Goal: Check status: Check status

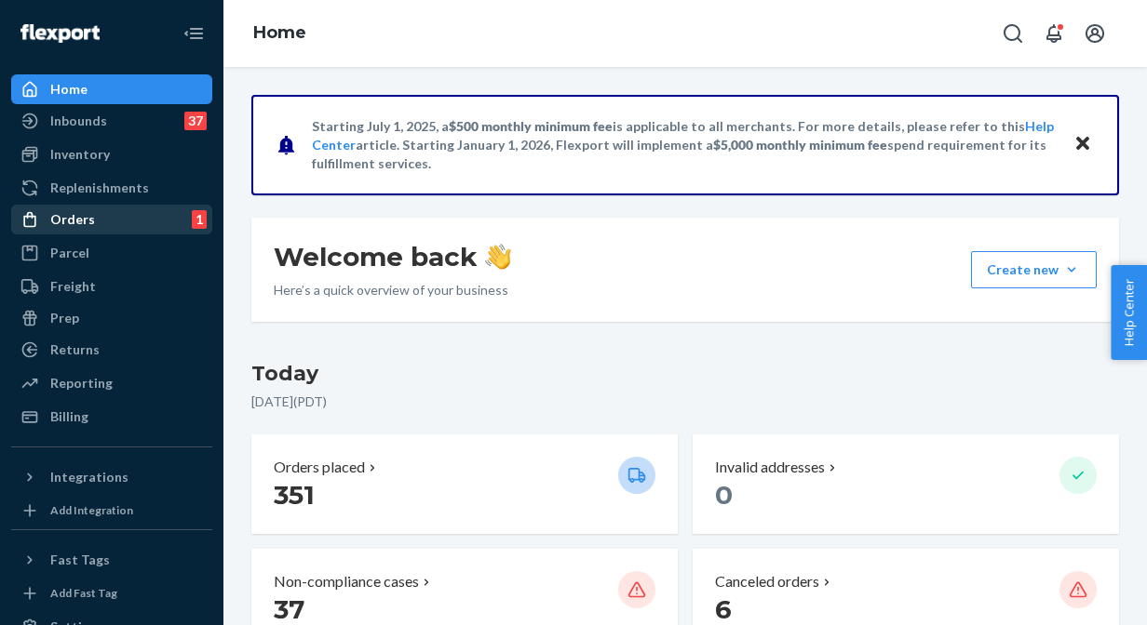
click at [95, 232] on div "Orders 1" at bounding box center [111, 220] width 197 height 26
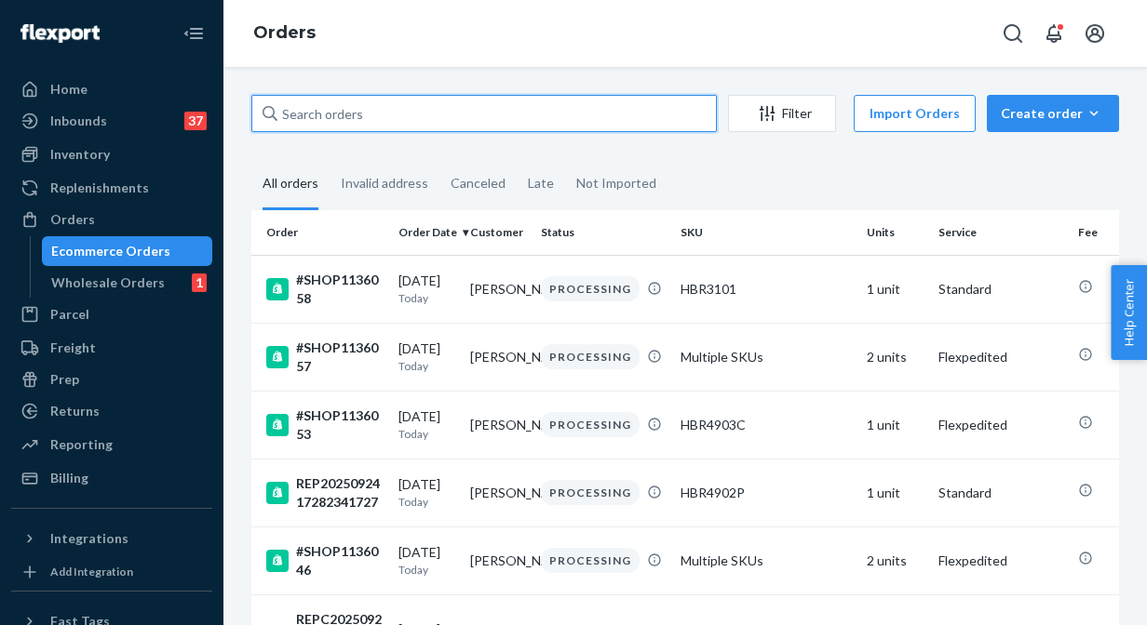
click at [421, 105] on input "text" at bounding box center [483, 113] width 465 height 37
paste input "#SHOP1082495"
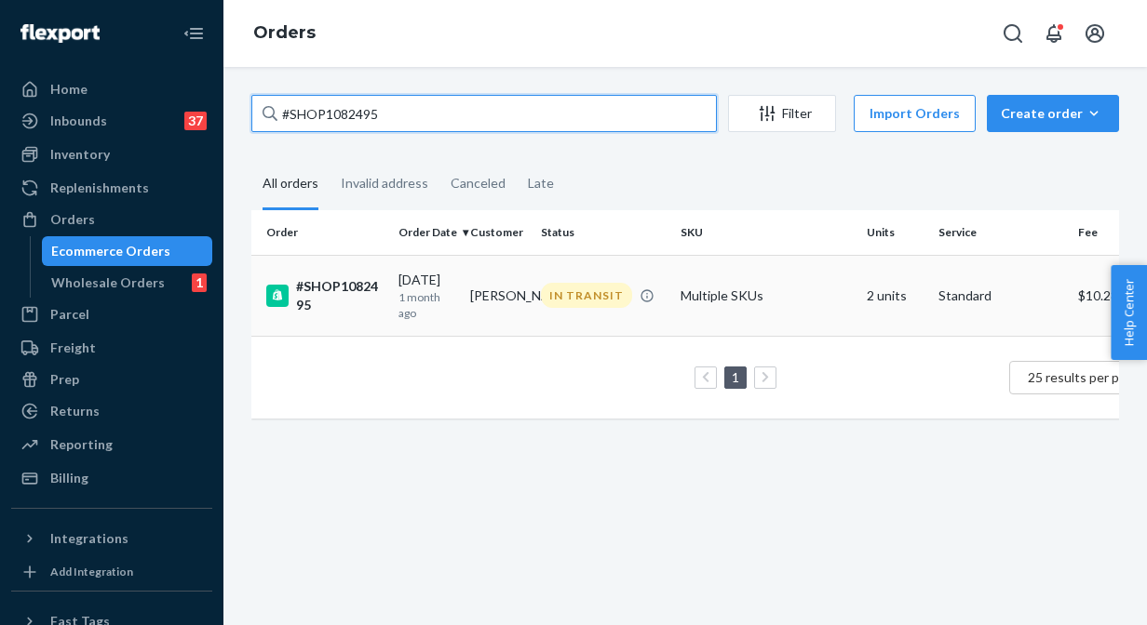
type input "#SHOP1082495"
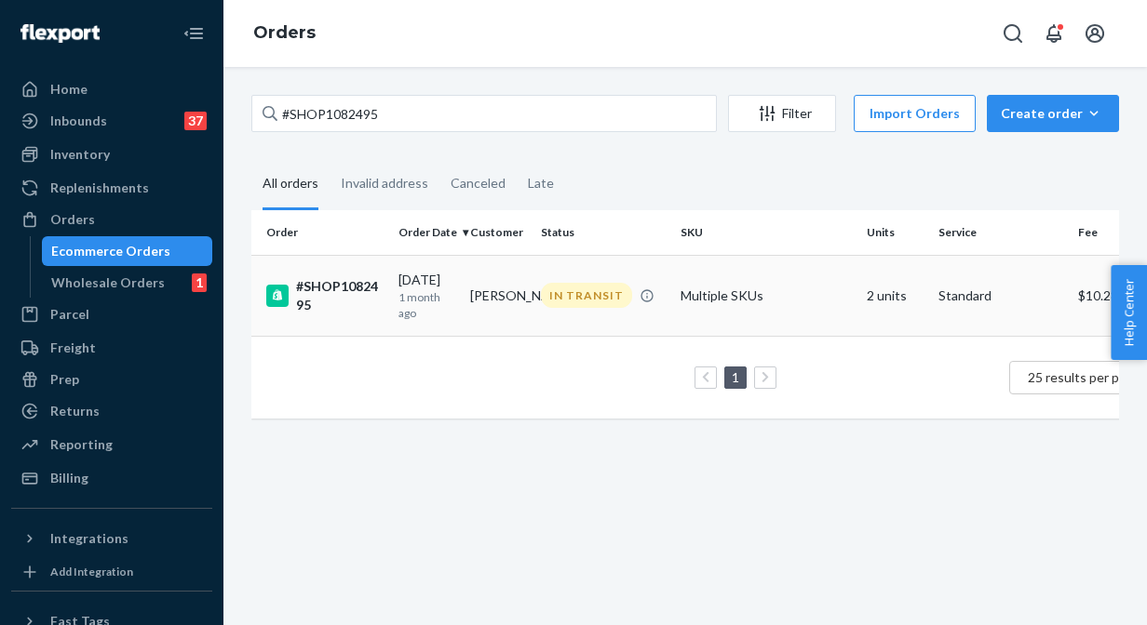
click at [416, 276] on div "[DATE] [DATE]" at bounding box center [426, 296] width 57 height 50
